Goal: Task Accomplishment & Management: Manage account settings

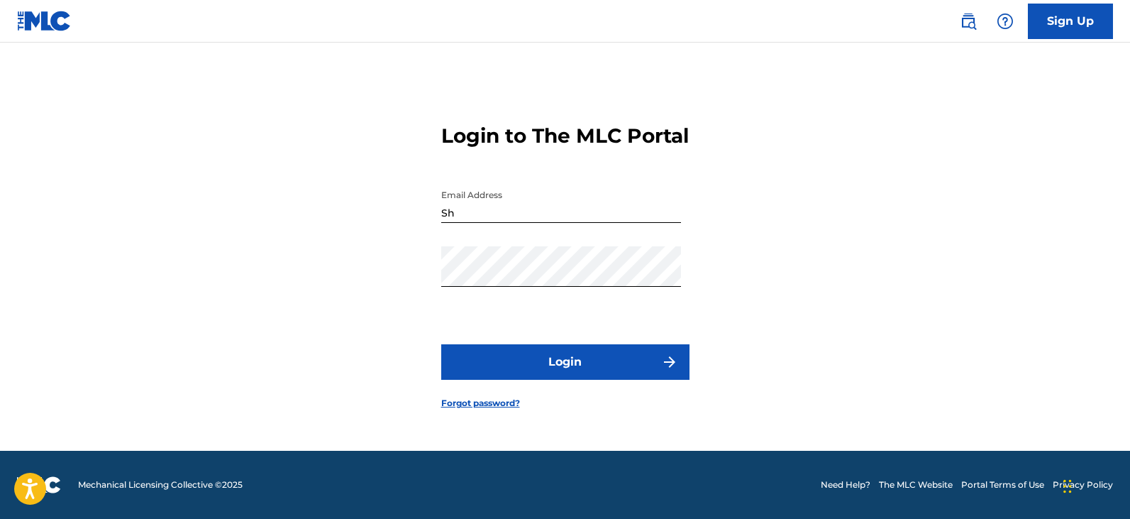
click at [644, 374] on button "Login" at bounding box center [565, 361] width 248 height 35
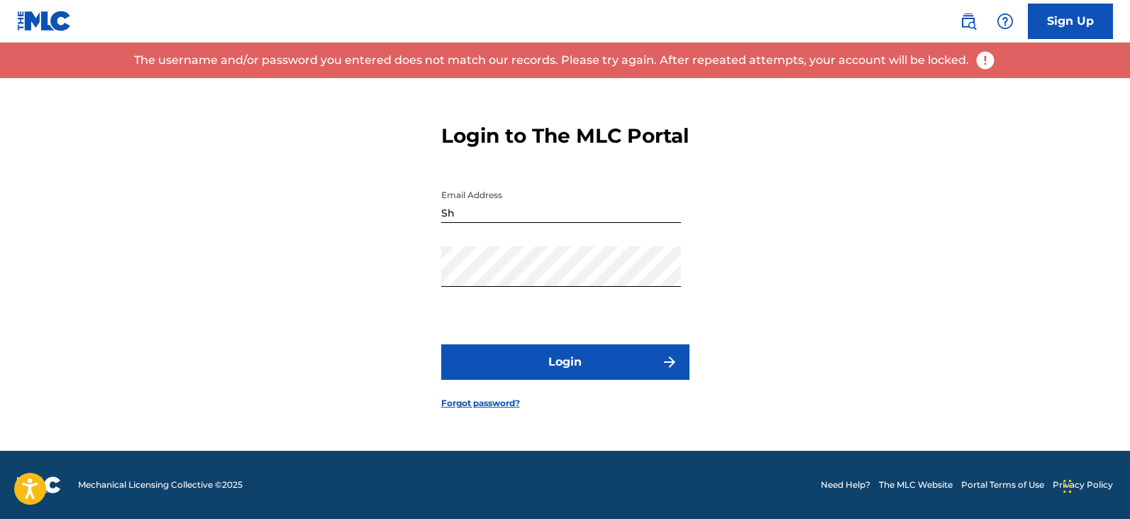
click at [591, 222] on input "Sh" at bounding box center [561, 202] width 240 height 40
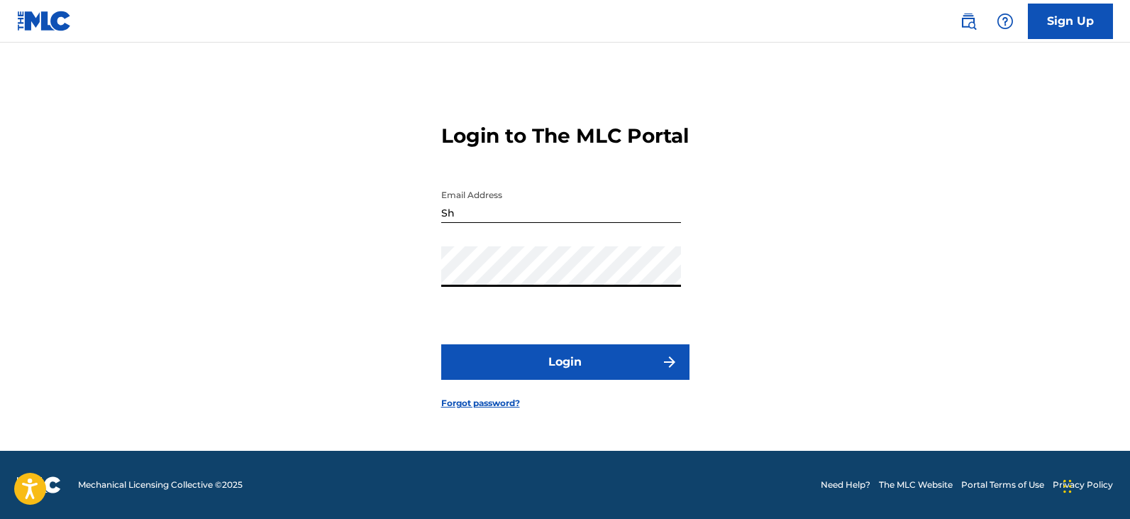
click at [526, 221] on input "Sh" at bounding box center [561, 202] width 240 height 40
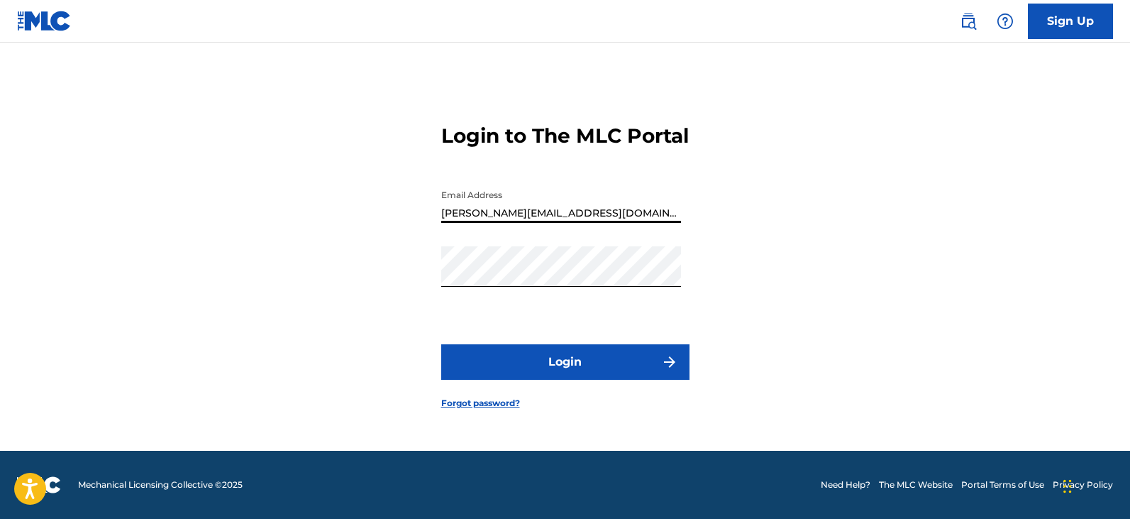
type input "[PERSON_NAME][EMAIL_ADDRESS][DOMAIN_NAME]"
click at [532, 373] on button "Login" at bounding box center [565, 361] width 248 height 35
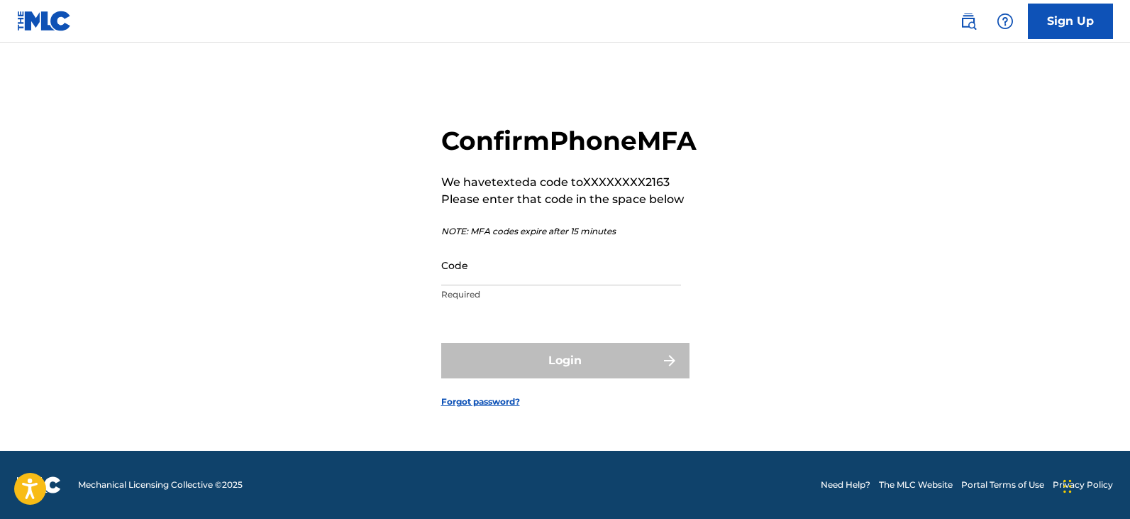
click at [507, 285] on input "Code" at bounding box center [561, 265] width 240 height 40
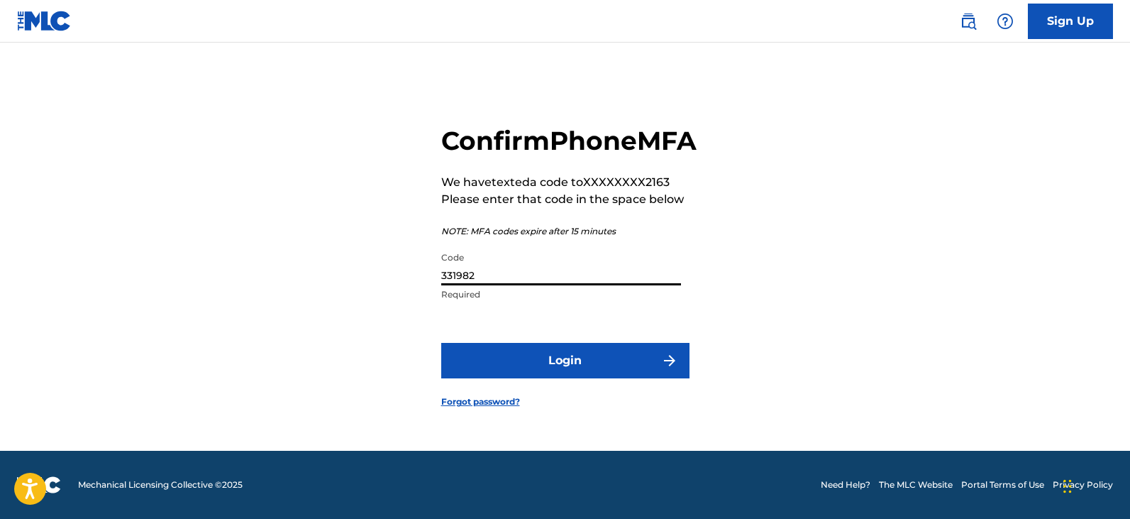
type input "331982"
click at [528, 378] on button "Login" at bounding box center [565, 360] width 248 height 35
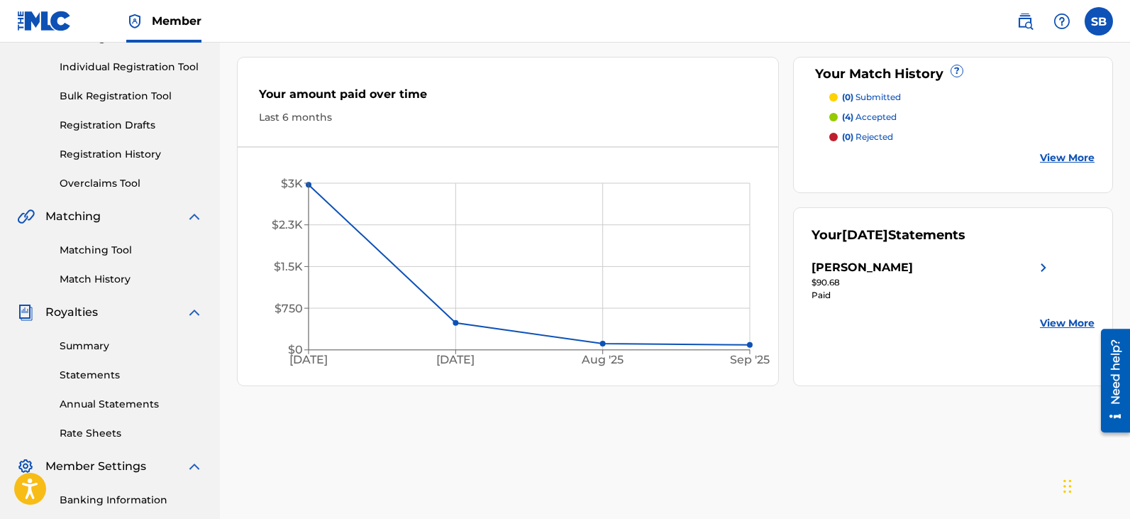
scroll to position [172, 0]
click at [104, 368] on link "Statements" at bounding box center [131, 373] width 143 height 15
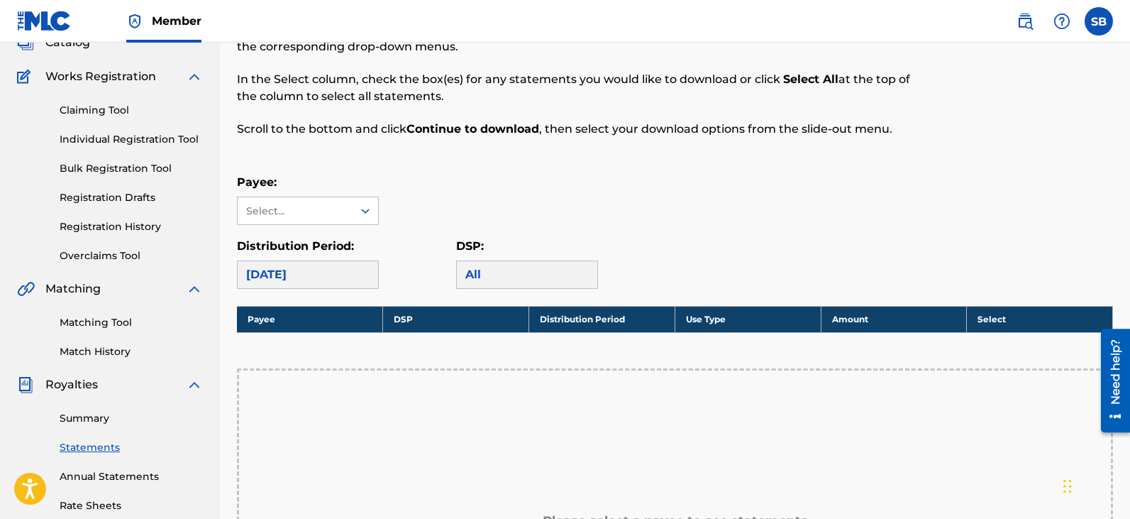
scroll to position [116, 0]
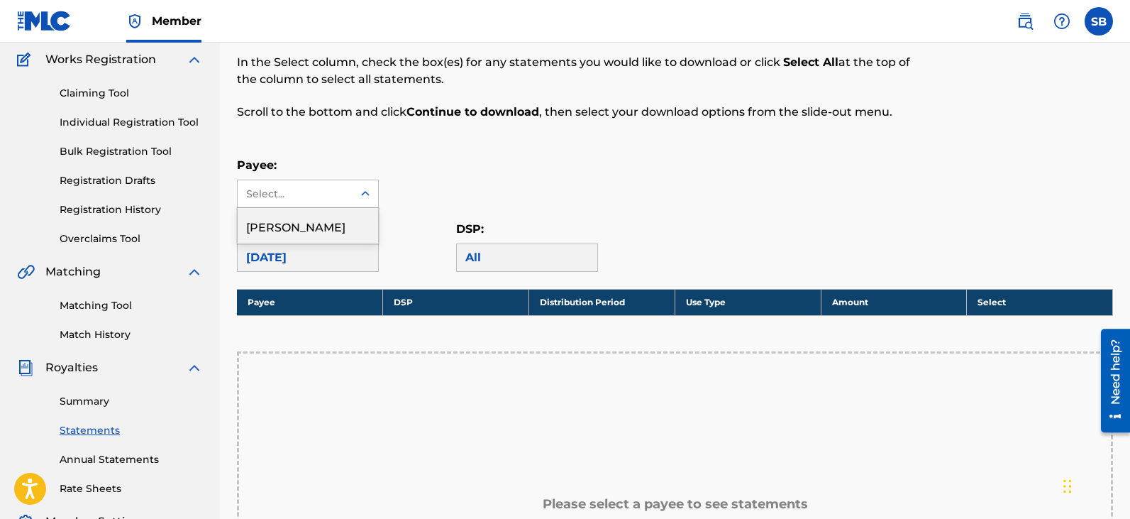
click at [361, 198] on icon at bounding box center [365, 194] width 14 height 14
click at [346, 222] on div "[PERSON_NAME]" at bounding box center [308, 225] width 140 height 35
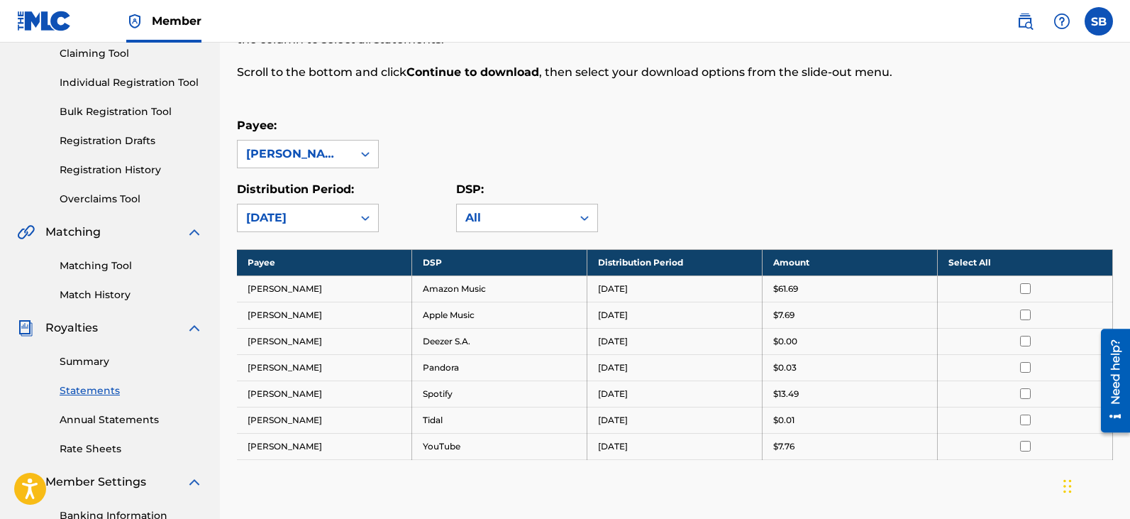
scroll to position [156, 0]
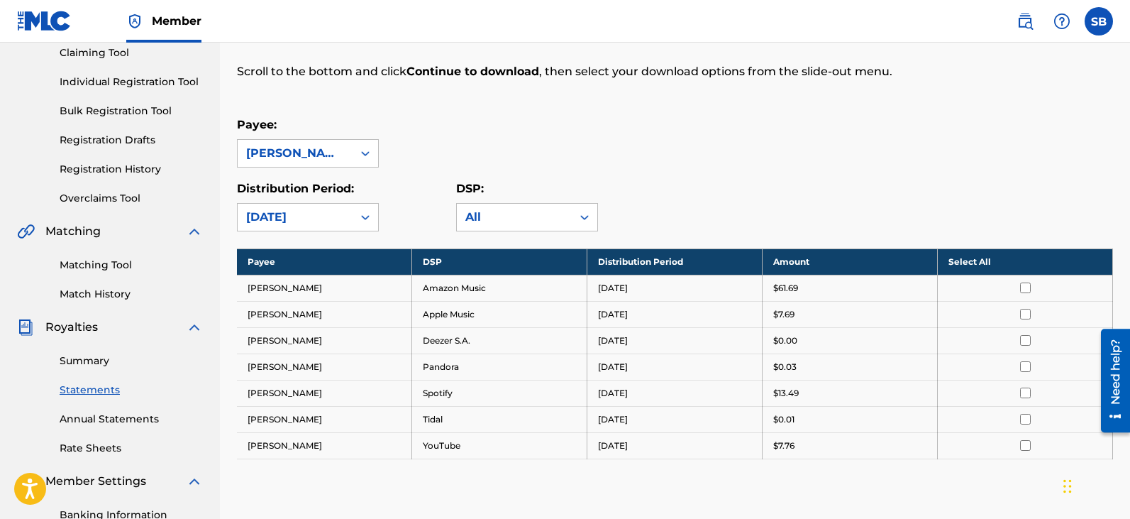
click at [114, 360] on link "Summary" at bounding box center [131, 360] width 143 height 15
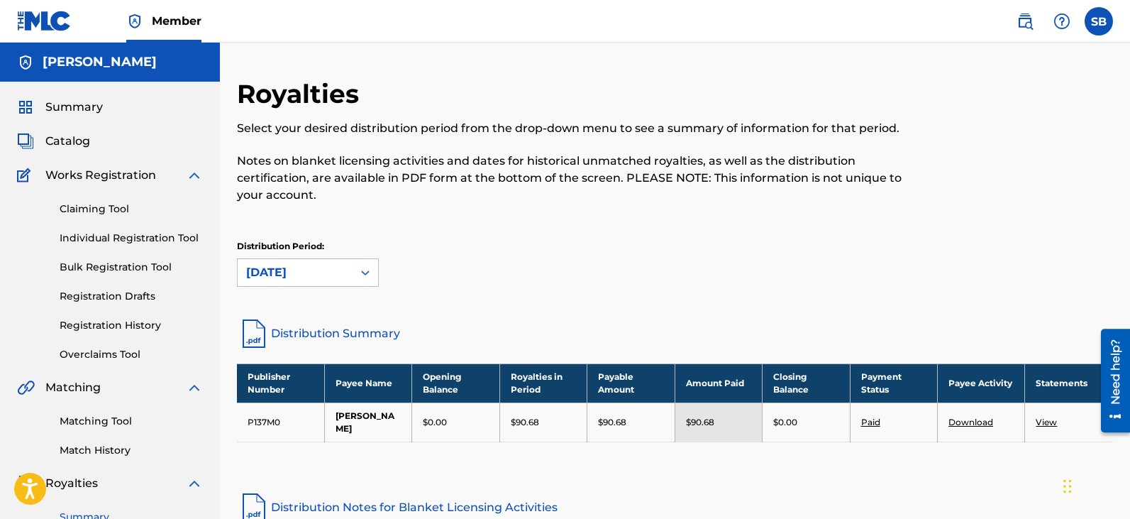
drag, startPoint x: 1130, startPoint y: 100, endPoint x: 1131, endPoint y: 123, distance: 22.8
click at [1130, 123] on html "Accessibility Screen-Reader Guide, Feedback, and Issue Reporting | New window C…" at bounding box center [565, 259] width 1130 height 519
click at [1099, 14] on label at bounding box center [1099, 21] width 28 height 28
click at [1099, 21] on input "SB [PERSON_NAME] [PERSON_NAME][EMAIL_ADDRESS][DOMAIN_NAME] Notification Prefere…" at bounding box center [1099, 21] width 0 height 0
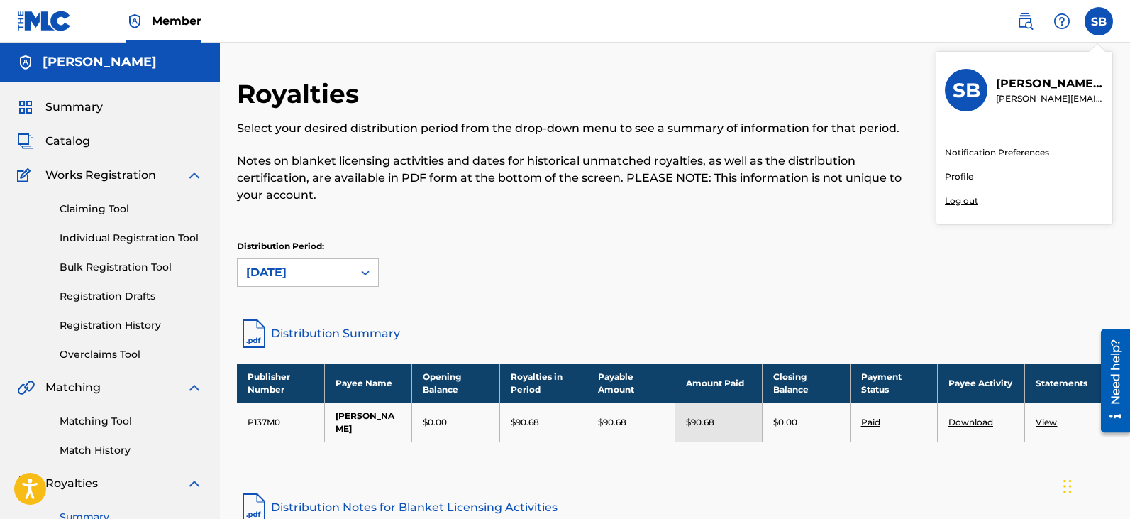
click at [972, 197] on p "Log out" at bounding box center [961, 200] width 33 height 13
click at [1099, 21] on input "SB [PERSON_NAME] [PERSON_NAME][EMAIL_ADDRESS][DOMAIN_NAME] Notification Prefere…" at bounding box center [1099, 21] width 0 height 0
